Goal: Transaction & Acquisition: Purchase product/service

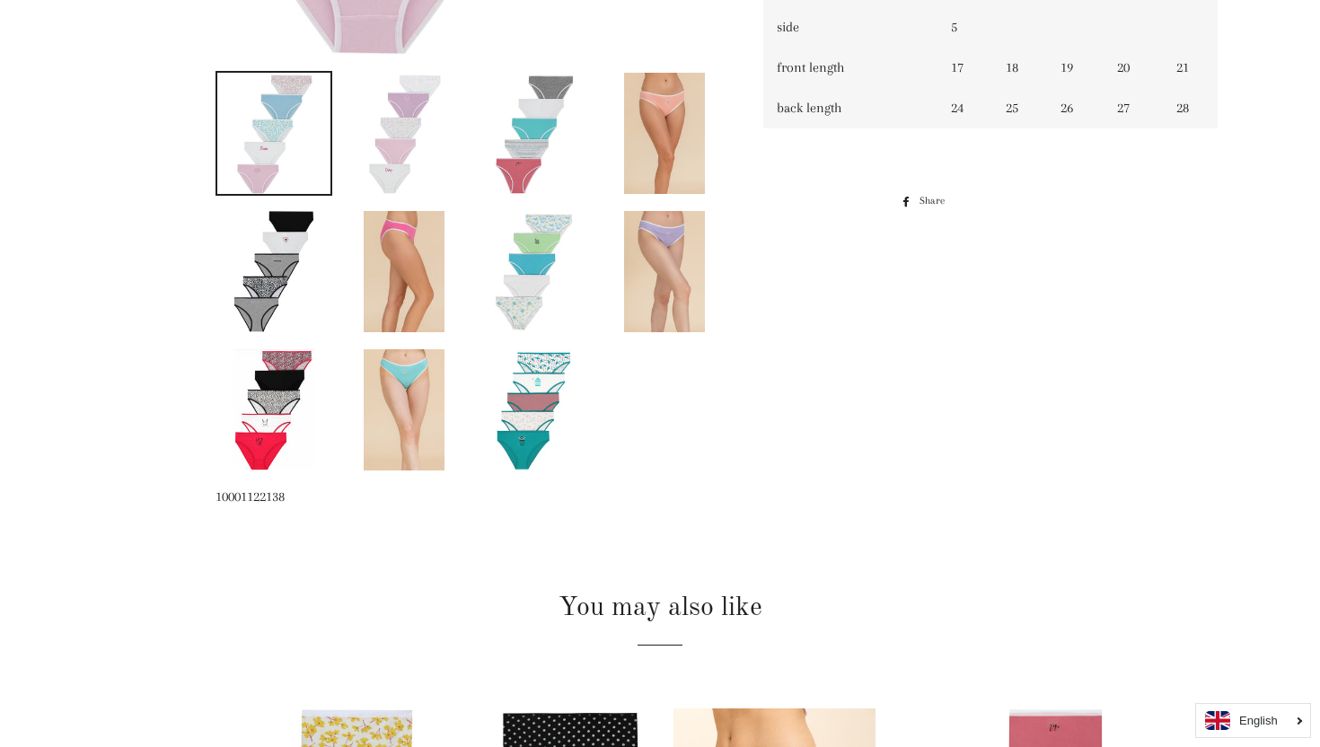
scroll to position [899, 0]
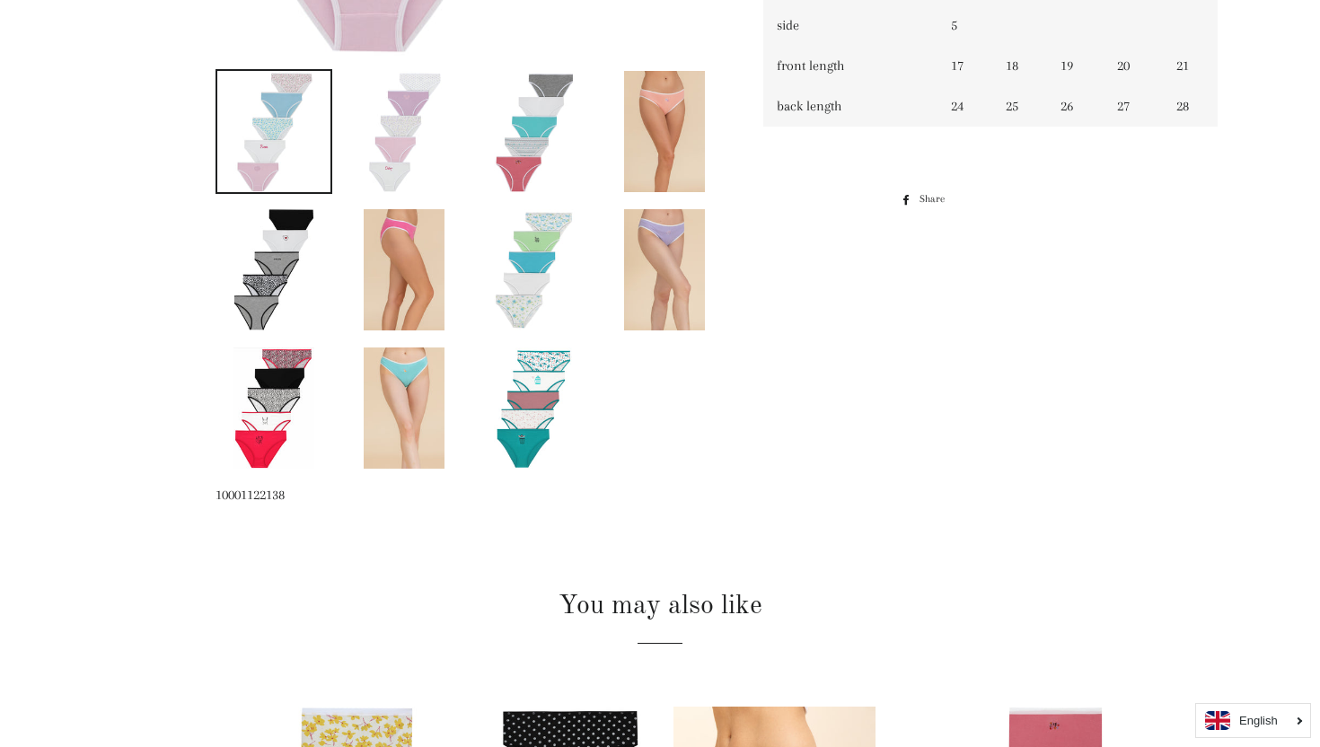
click at [248, 244] on img at bounding box center [273, 269] width 81 height 121
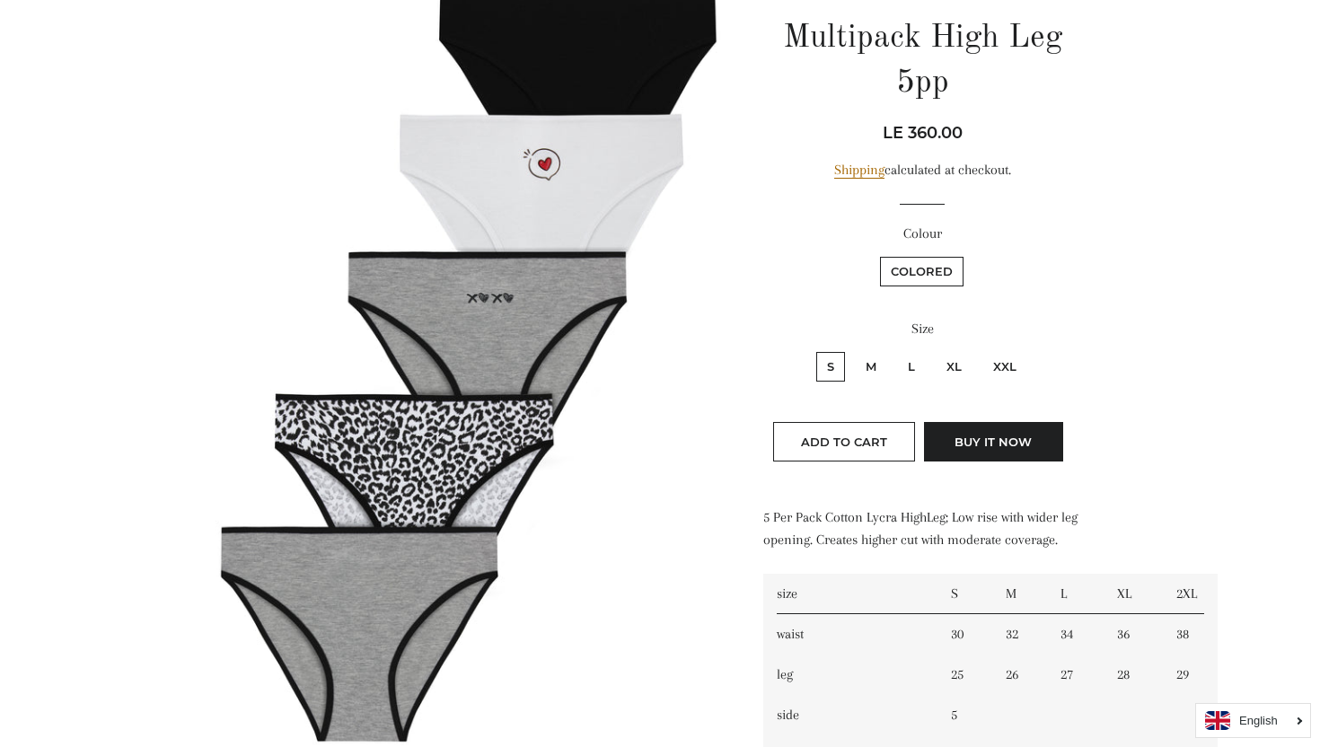
scroll to position [0, 0]
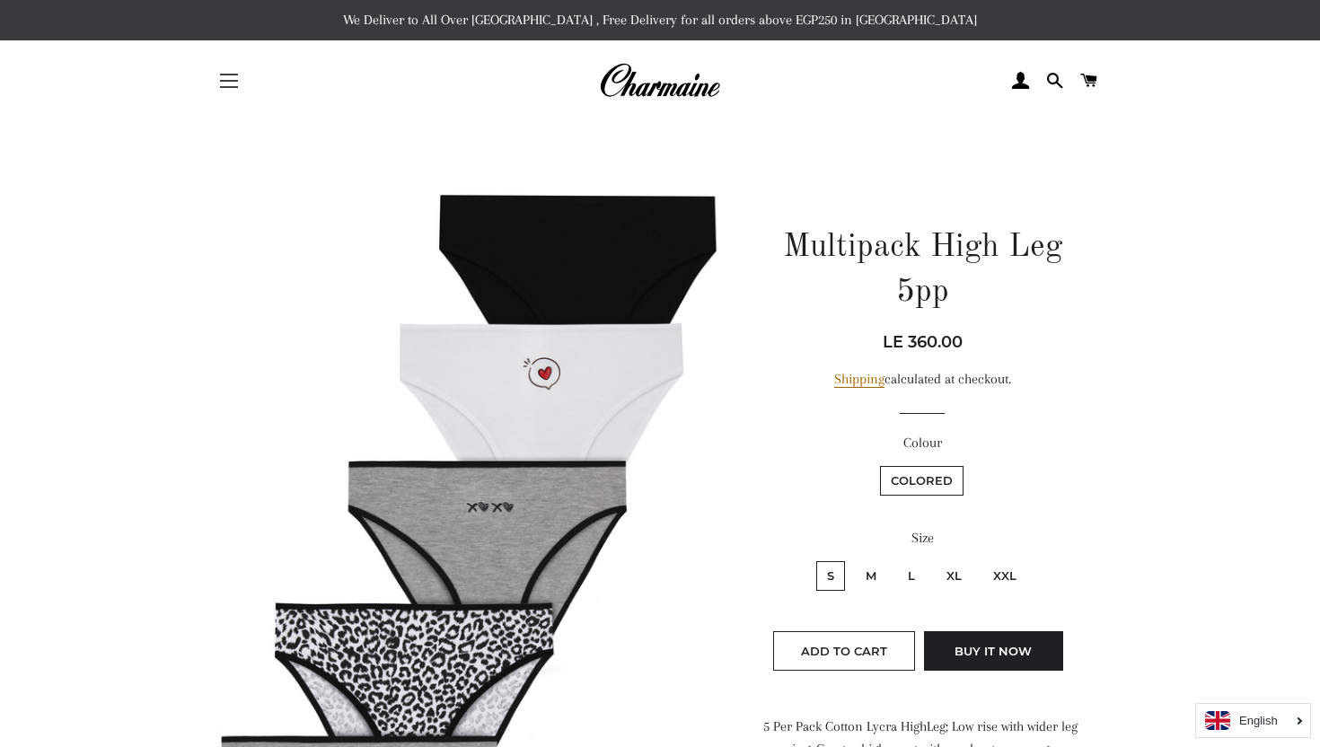
click at [224, 84] on button "Site navigation" at bounding box center [228, 80] width 45 height 45
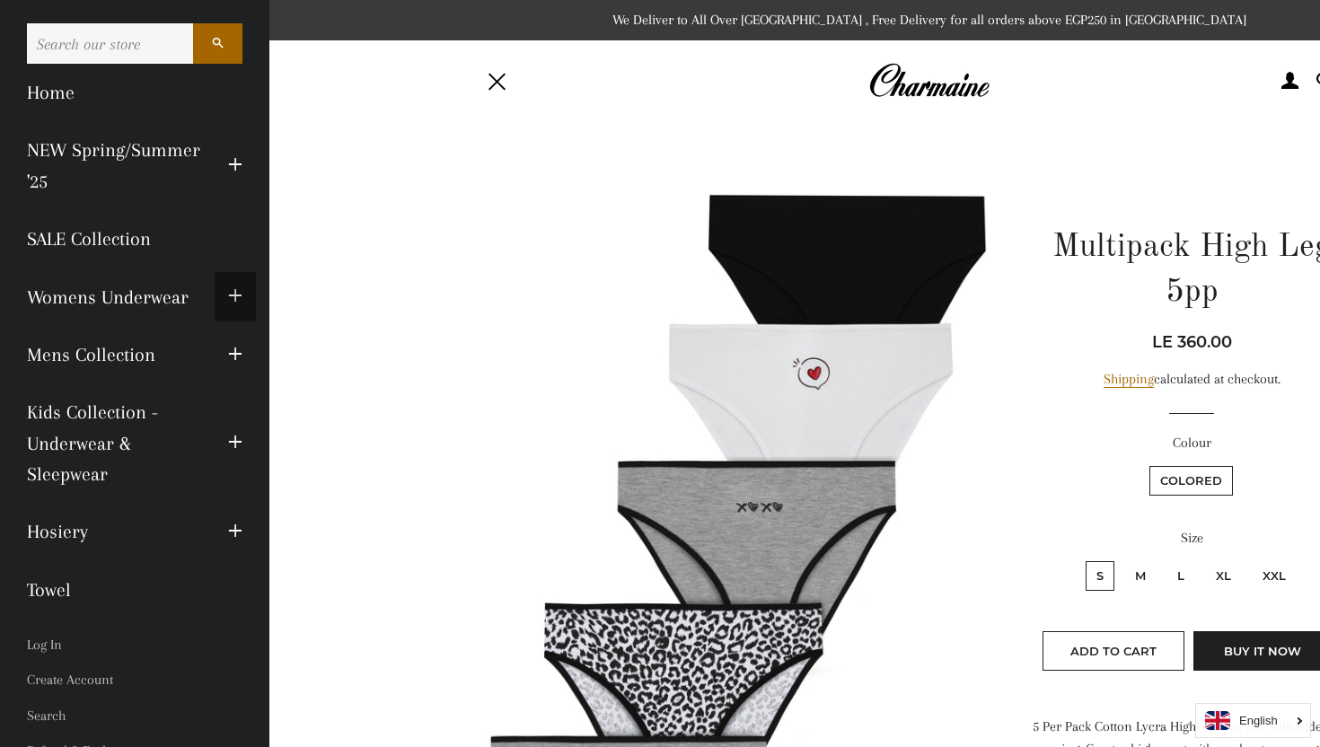
click at [235, 290] on span "button" at bounding box center [235, 297] width 14 height 22
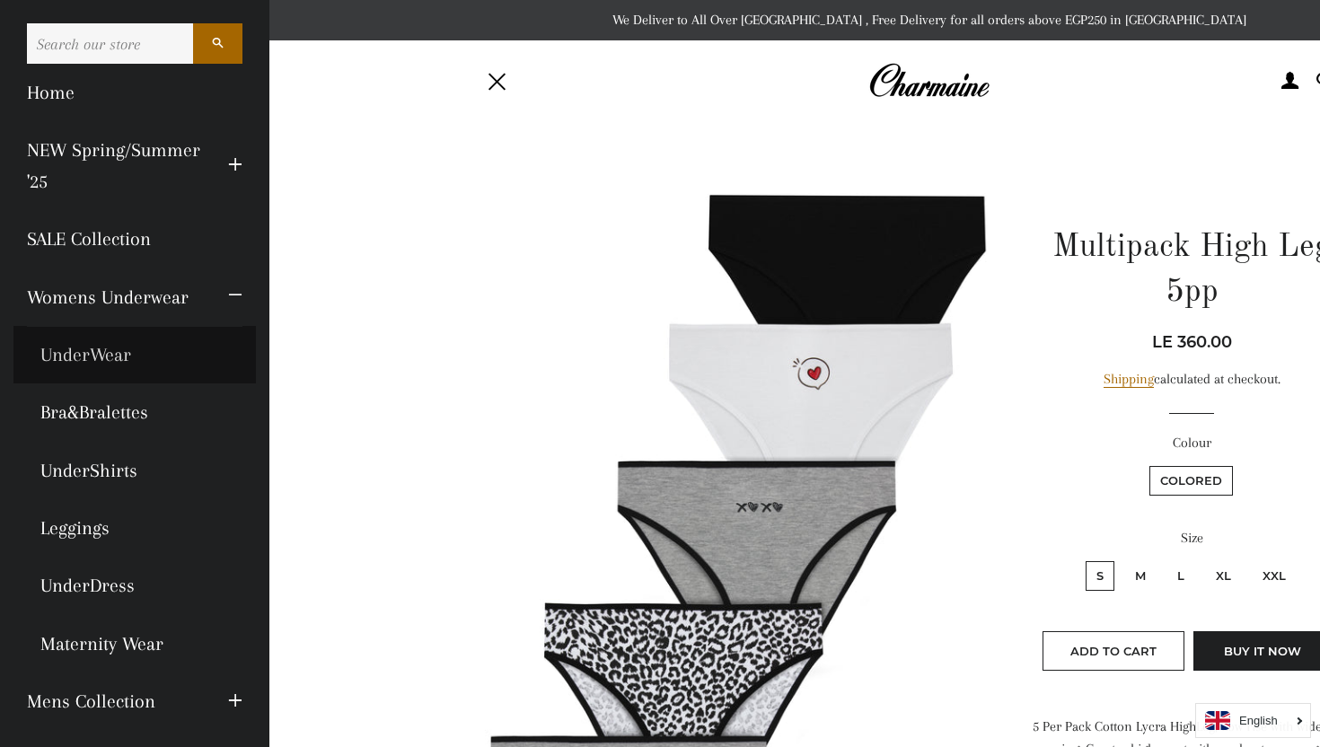
click at [83, 356] on link "UnderWear" at bounding box center [134, 354] width 242 height 57
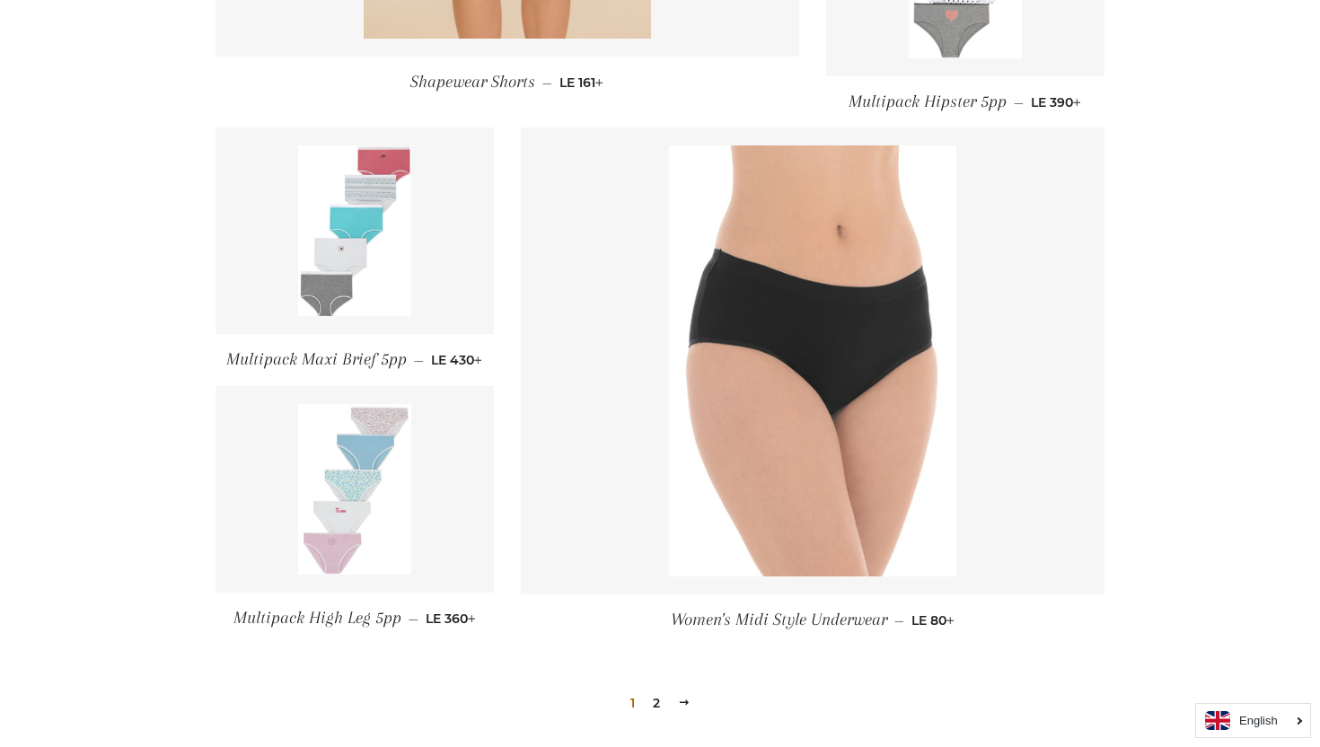
scroll to position [2033, 0]
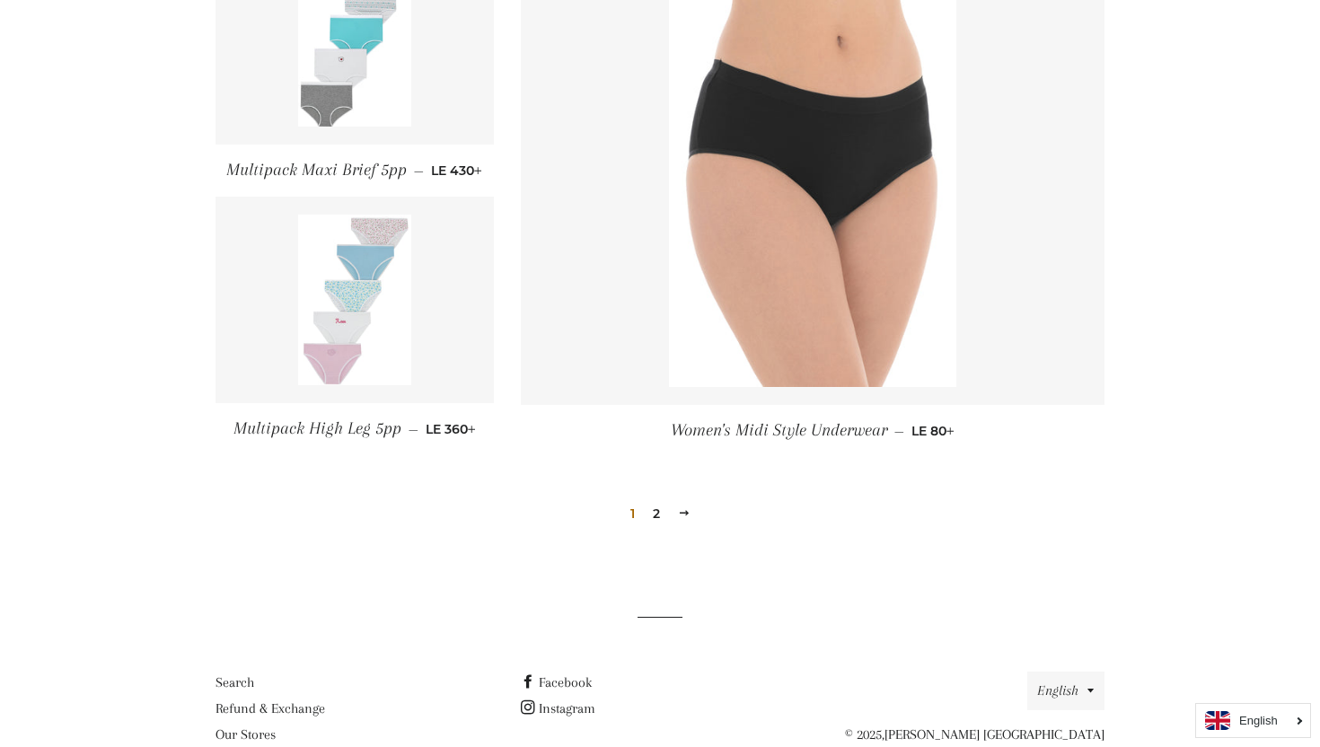
click at [654, 509] on link "2" at bounding box center [657, 513] width 22 height 27
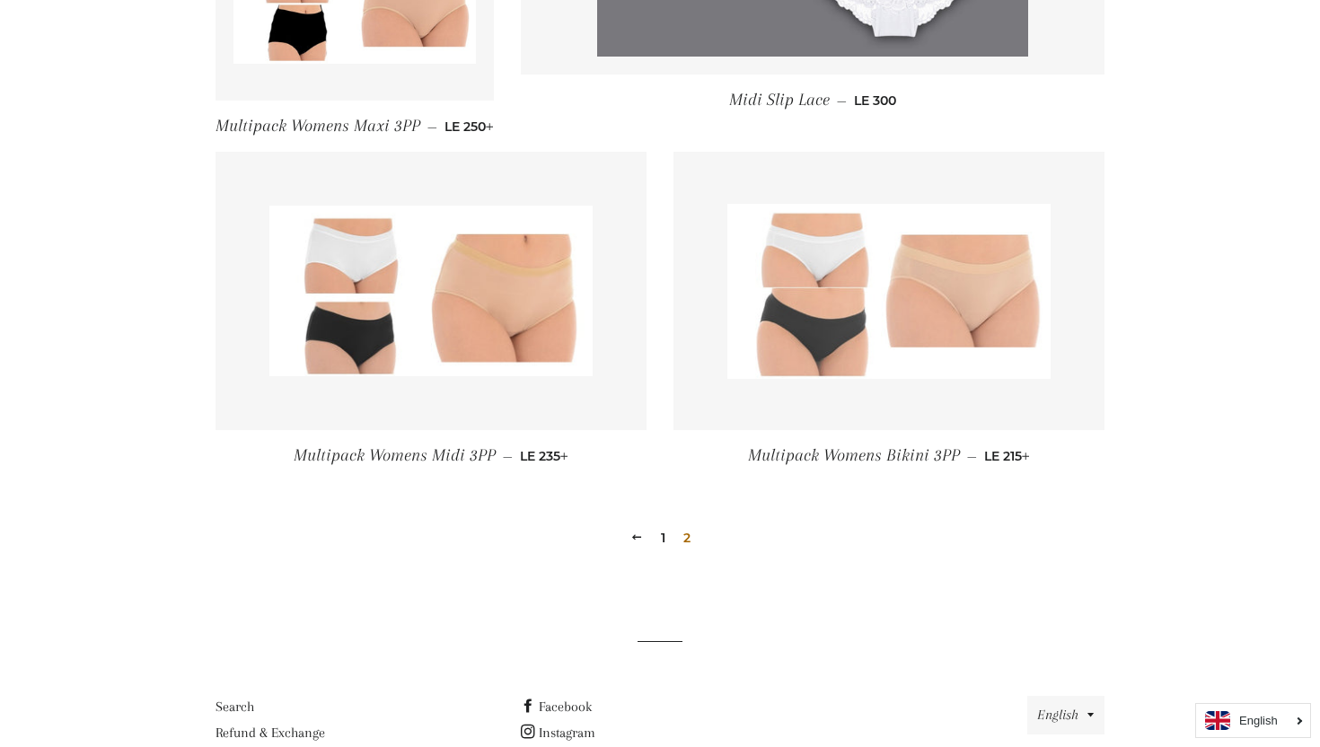
scroll to position [1377, 0]
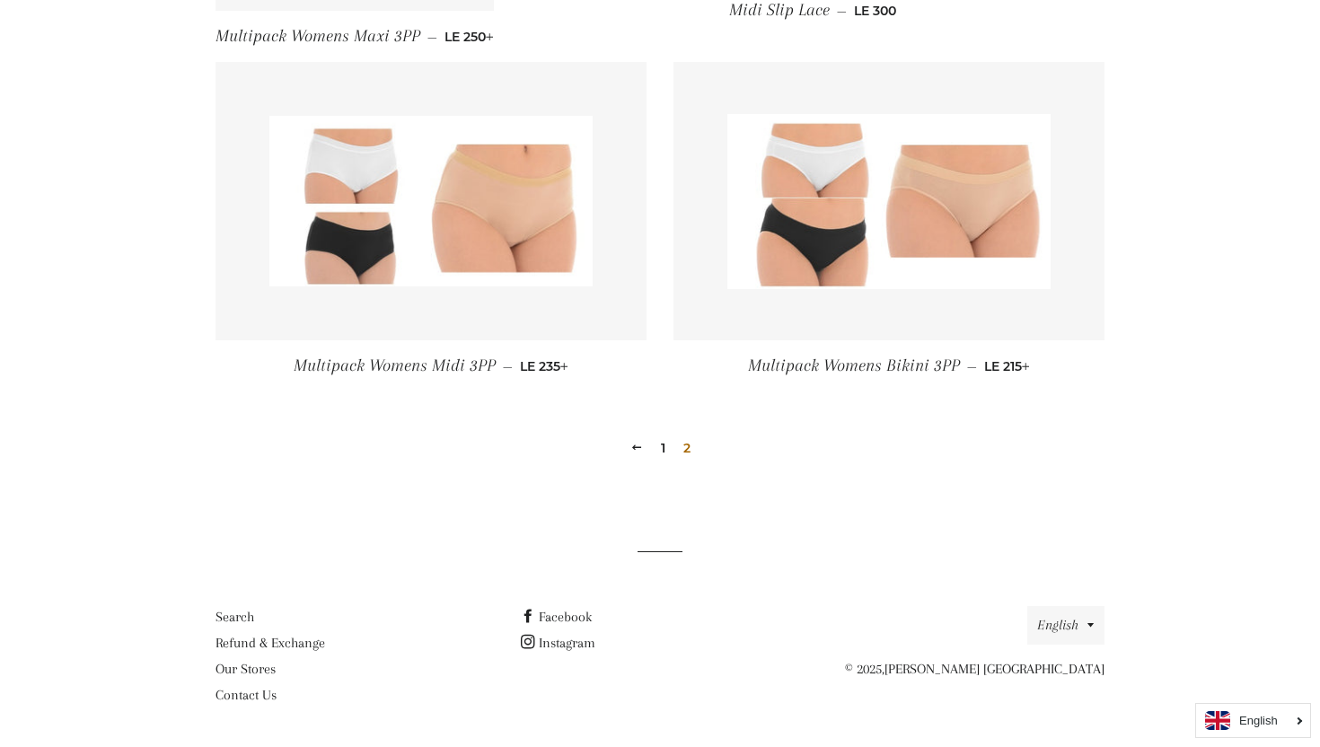
click at [663, 443] on link "1" at bounding box center [663, 448] width 19 height 27
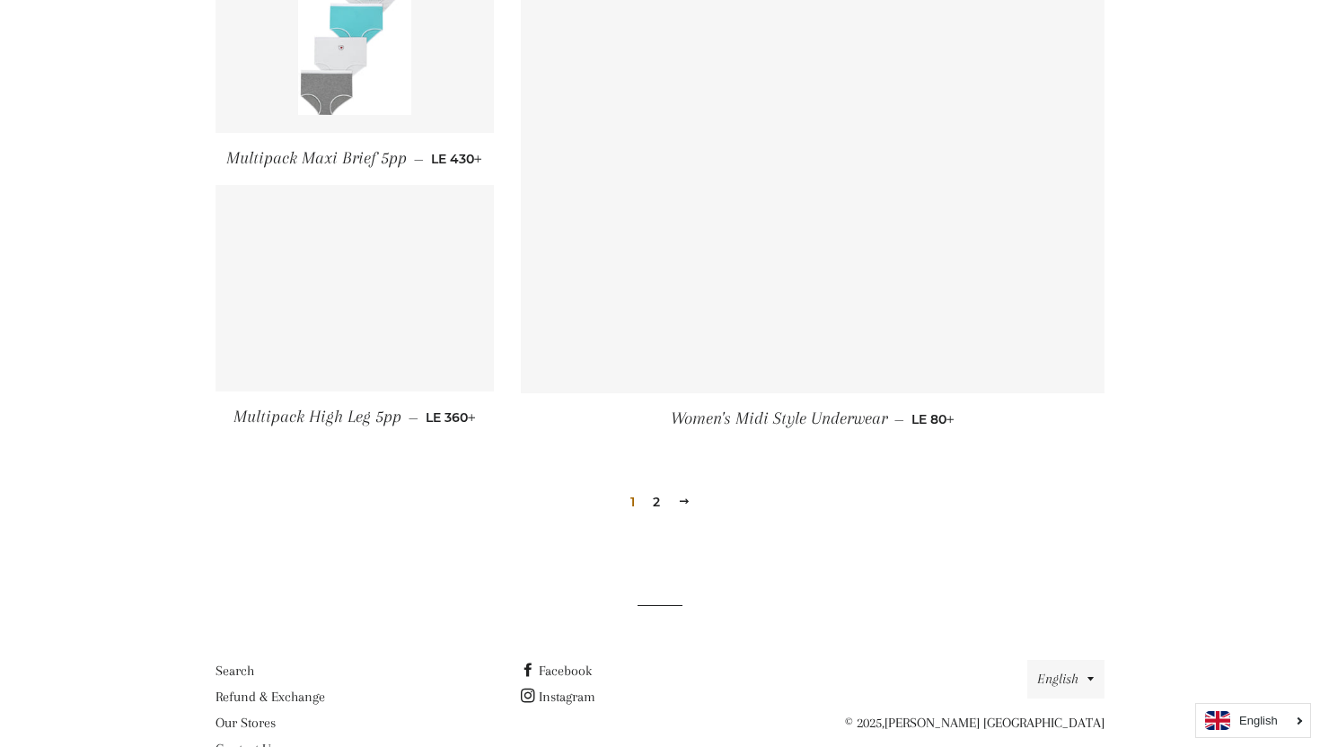
scroll to position [2098, 0]
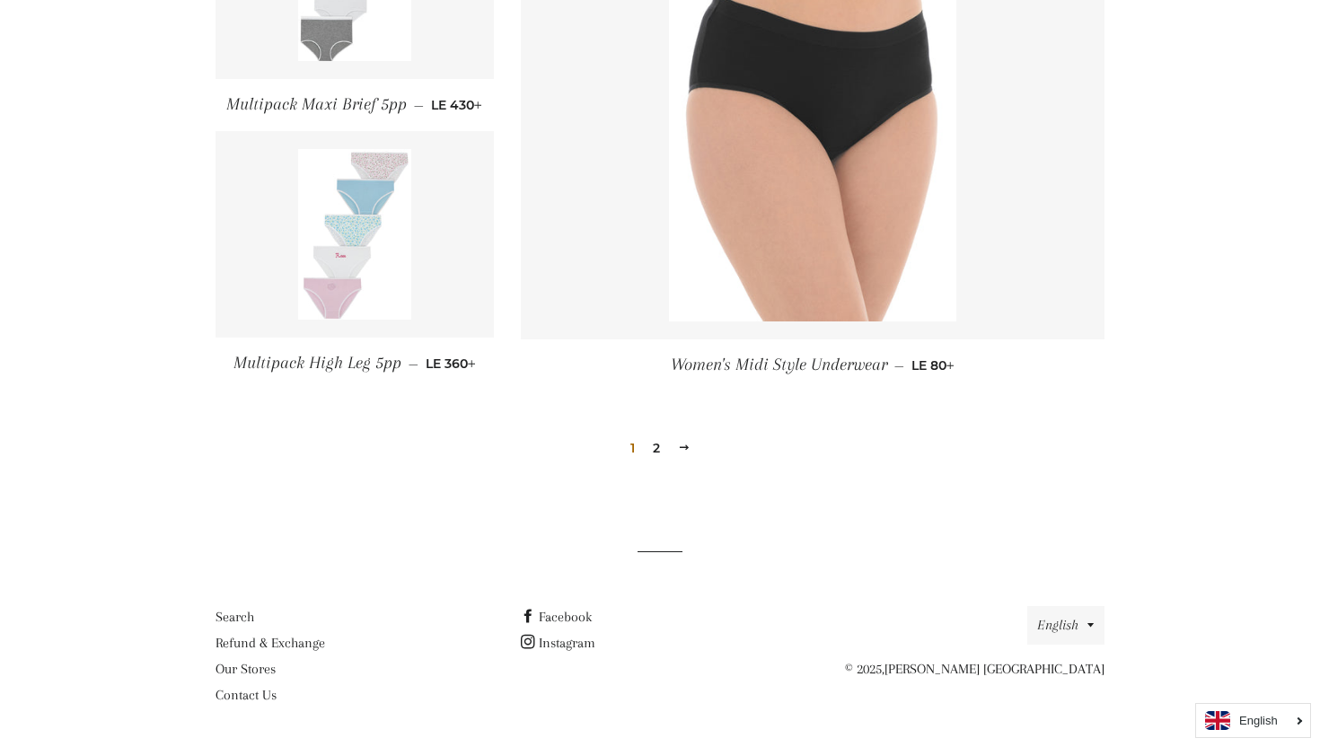
click at [382, 203] on img at bounding box center [355, 234] width 114 height 171
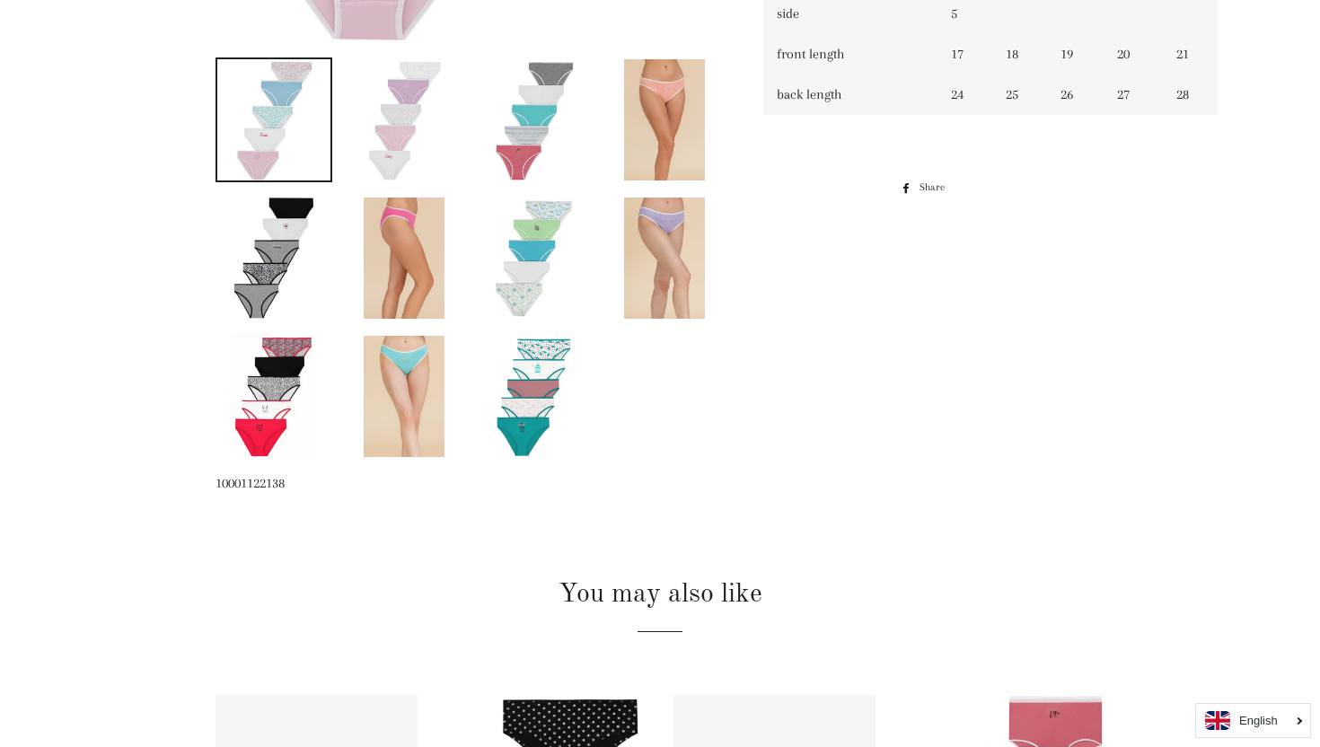
scroll to position [913, 0]
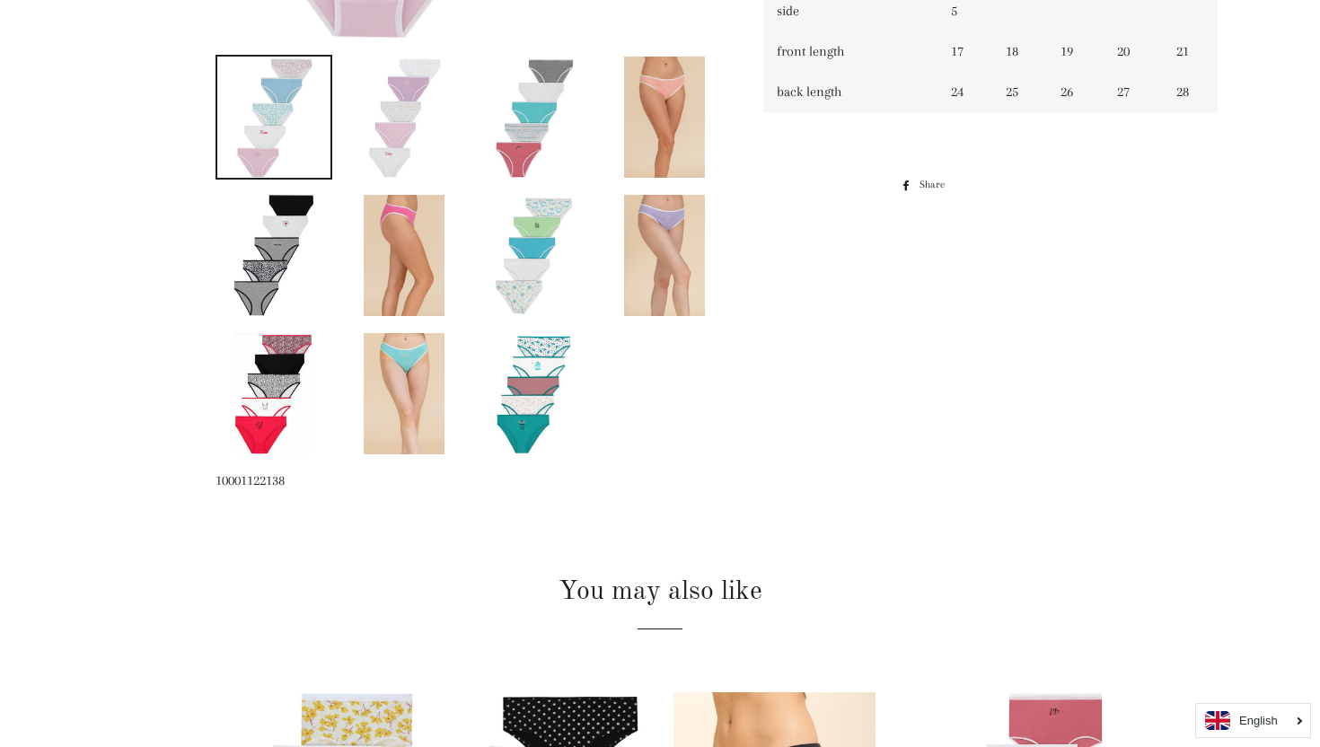
click at [644, 238] on img at bounding box center [664, 255] width 81 height 121
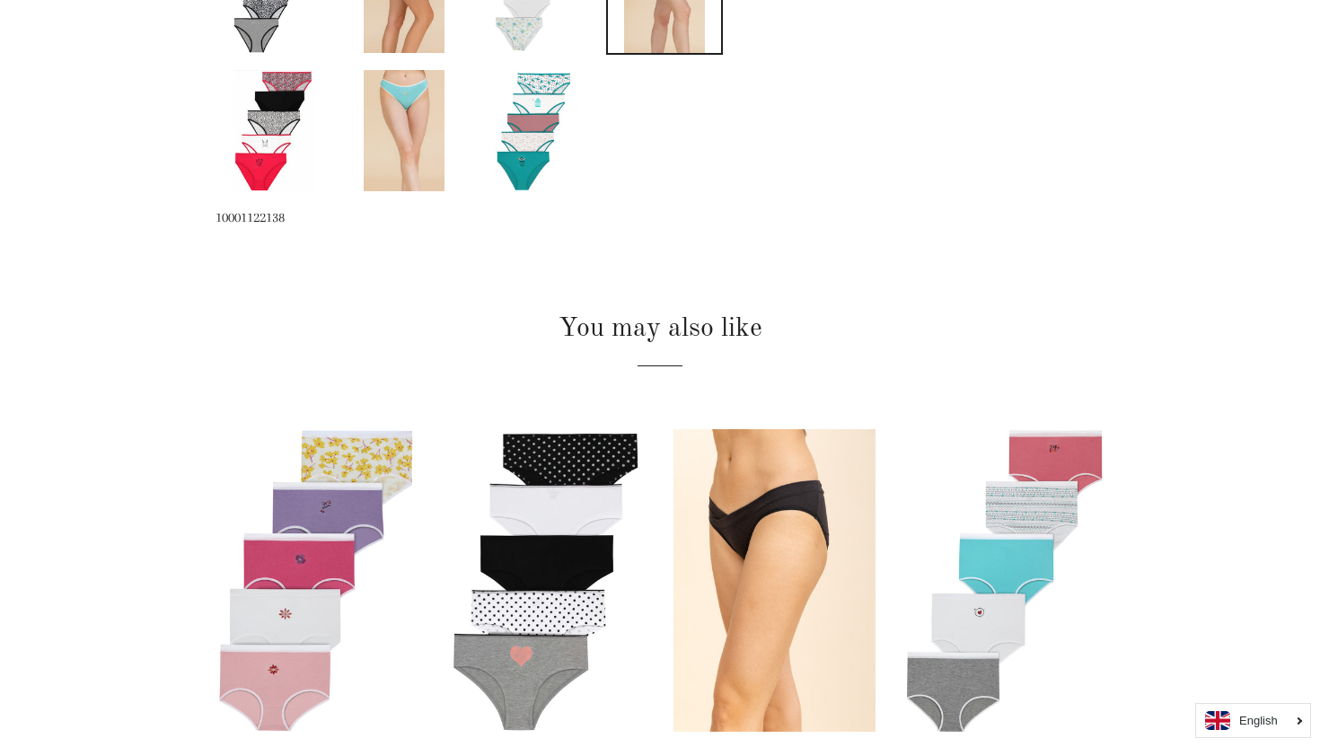
scroll to position [1100, 0]
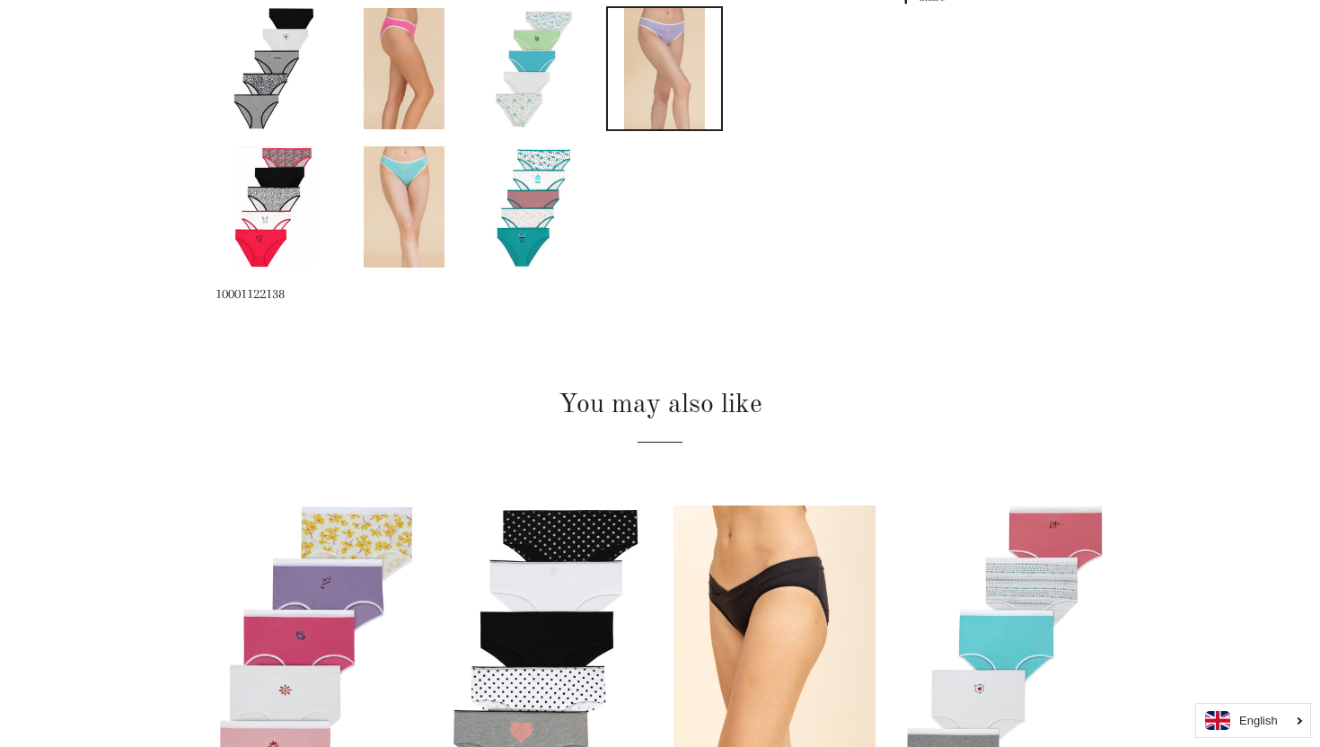
click at [407, 198] on img at bounding box center [404, 206] width 81 height 121
